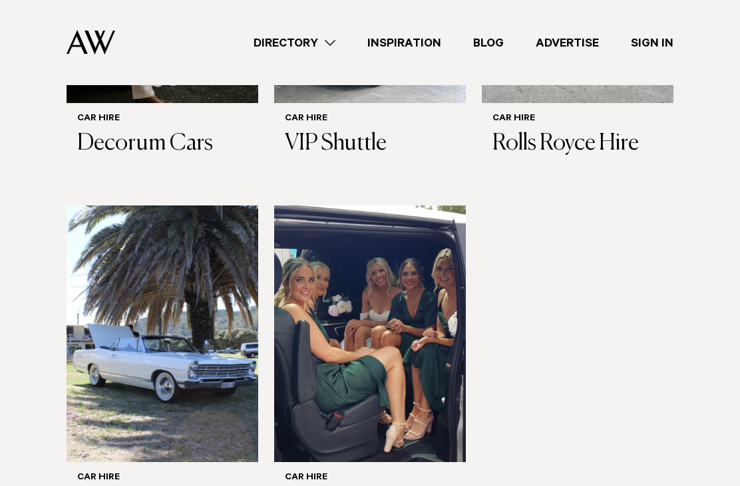
scroll to position [692, 0]
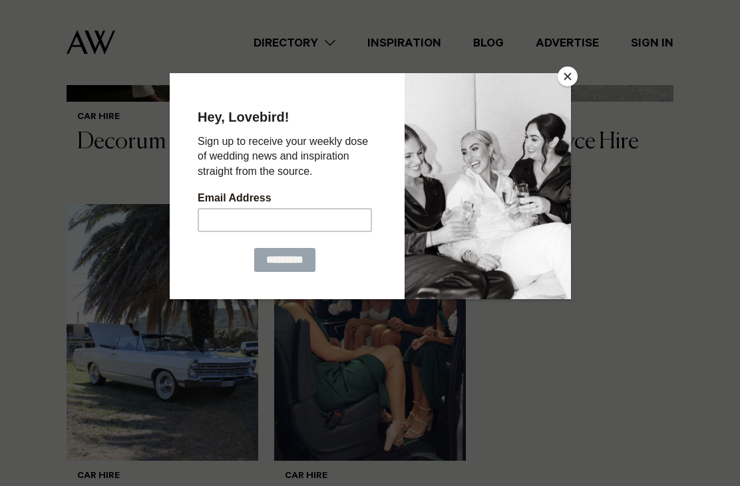
click at [572, 81] on button "Close" at bounding box center [568, 77] width 20 height 20
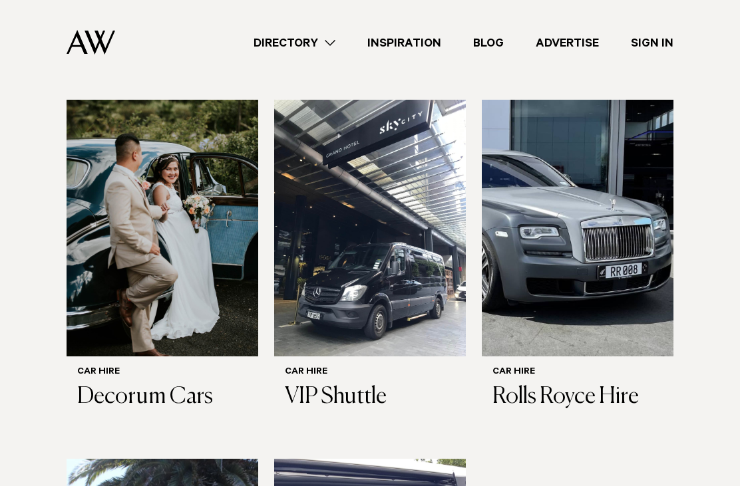
scroll to position [438, 0]
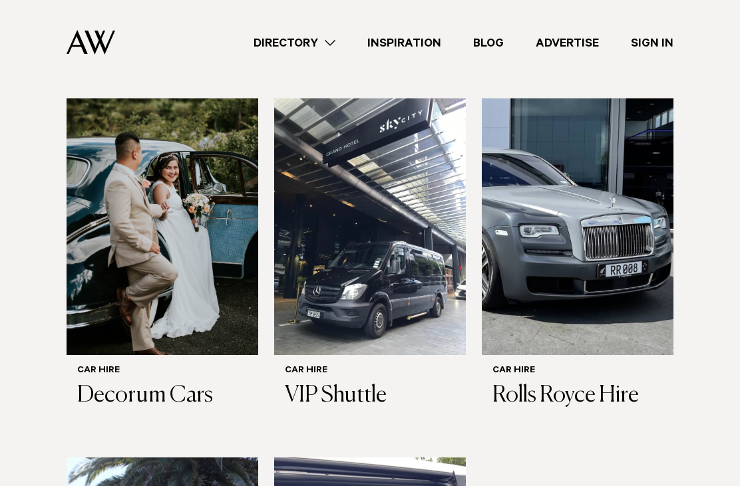
click at [126, 383] on h3 "Decorum Cars" at bounding box center [162, 396] width 170 height 27
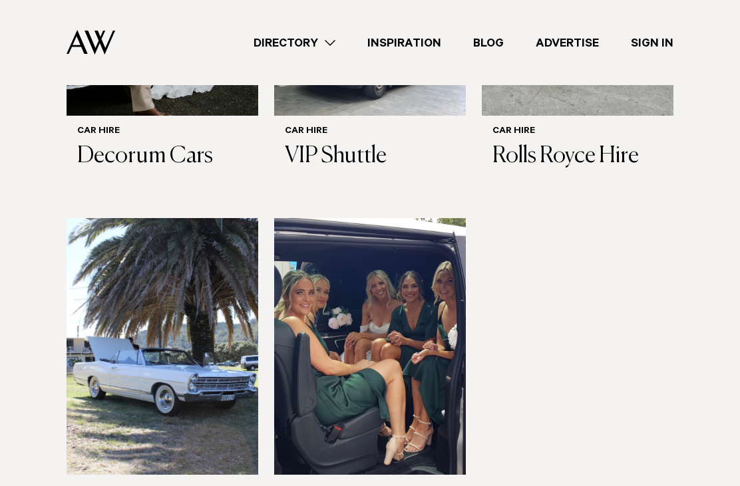
scroll to position [683, 0]
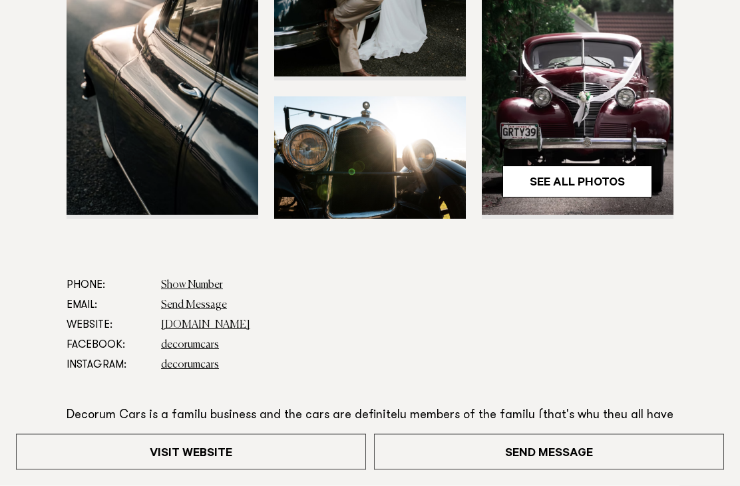
scroll to position [421, 0]
click at [323, 470] on link "Visit Website" at bounding box center [191, 452] width 350 height 36
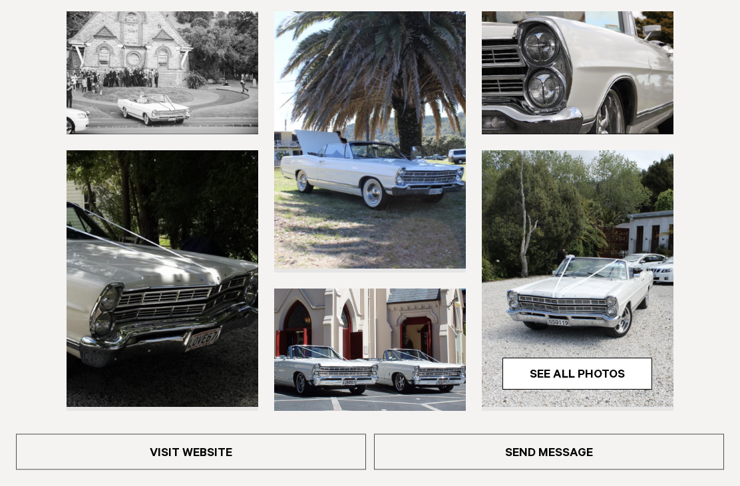
scroll to position [276, 0]
click at [196, 470] on link "Visit Website" at bounding box center [191, 452] width 350 height 36
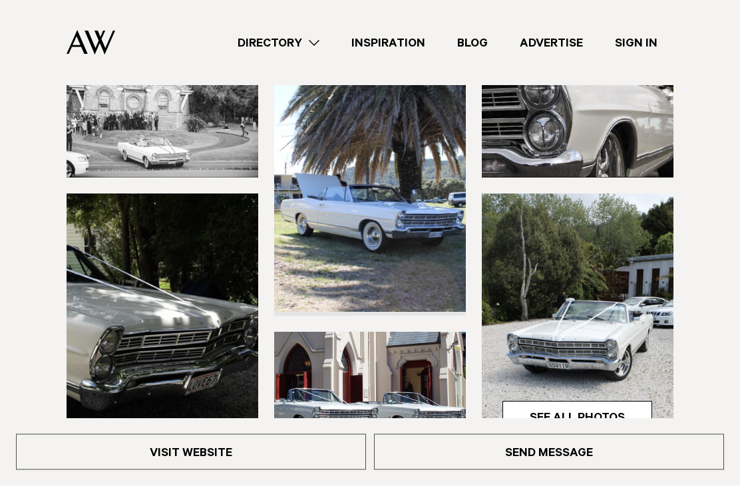
scroll to position [0, 0]
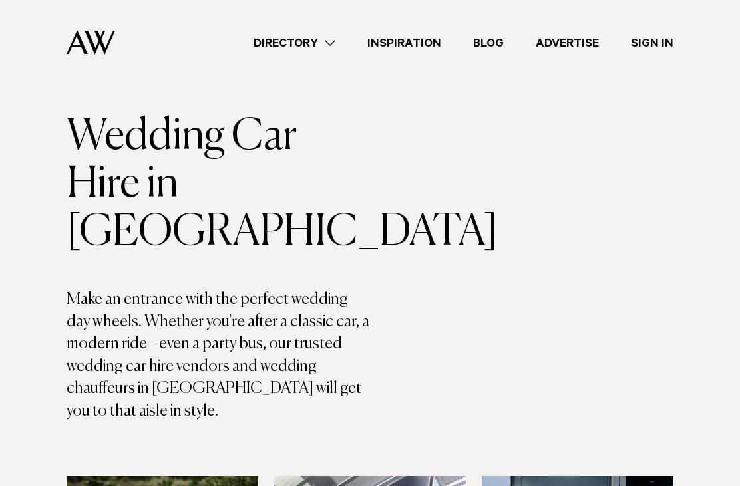
scroll to position [59, 0]
